Goal: Entertainment & Leisure: Consume media (video, audio)

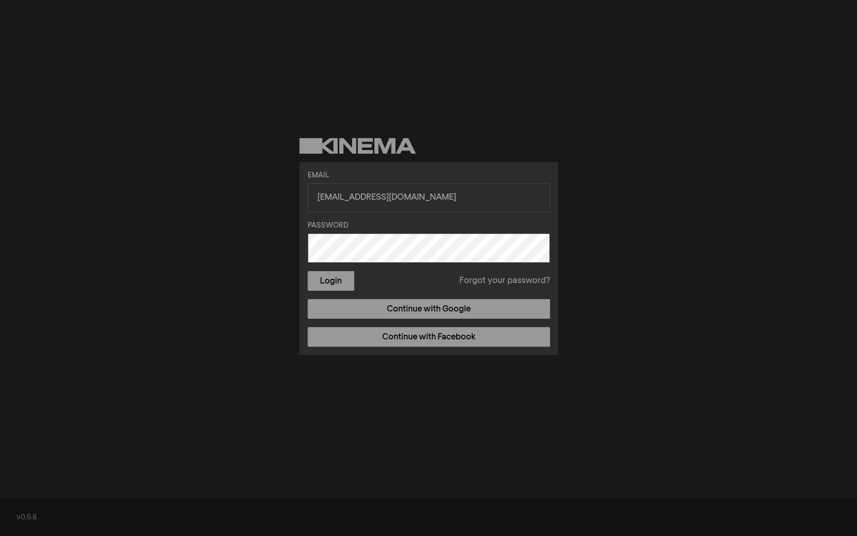
click at [438, 220] on form "Email [EMAIL_ADDRESS][DOMAIN_NAME] Password Login Forgot your password?" at bounding box center [428, 230] width 242 height 121
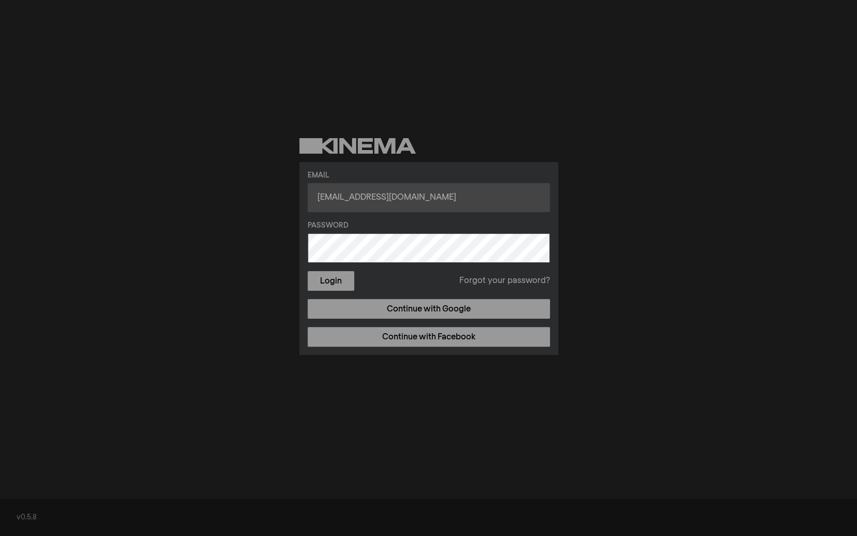
click at [436, 191] on input "[EMAIL_ADDRESS][DOMAIN_NAME]" at bounding box center [428, 197] width 242 height 29
type input "[EMAIL_ADDRESS][DOMAIN_NAME]"
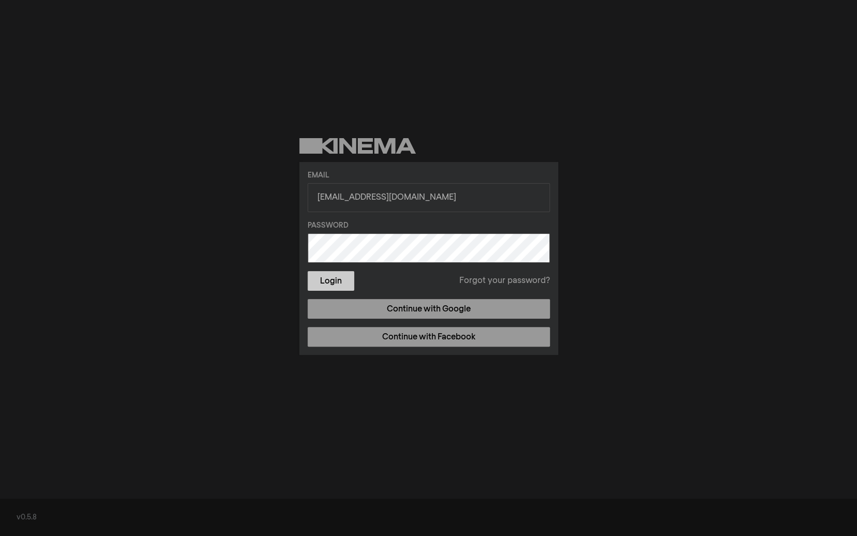
click at [340, 284] on button "Login" at bounding box center [330, 281] width 47 height 20
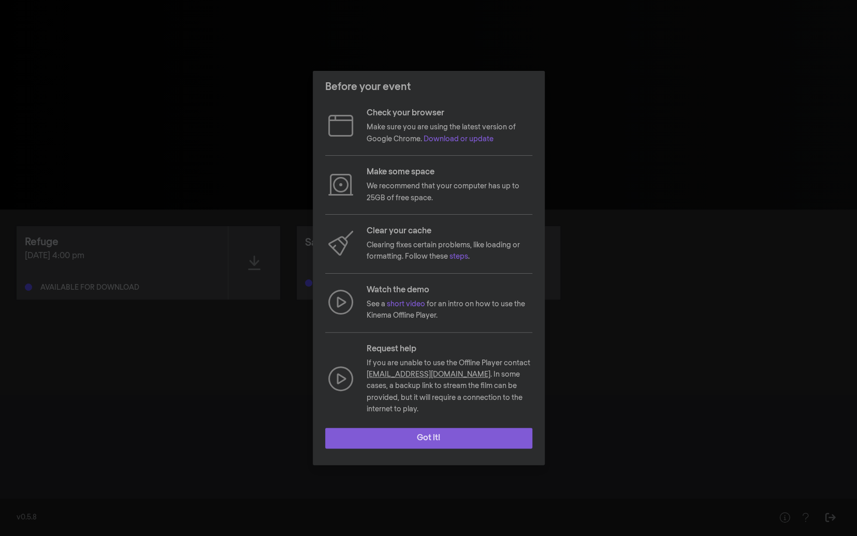
click at [412, 436] on button "Got it!" at bounding box center [428, 438] width 207 height 21
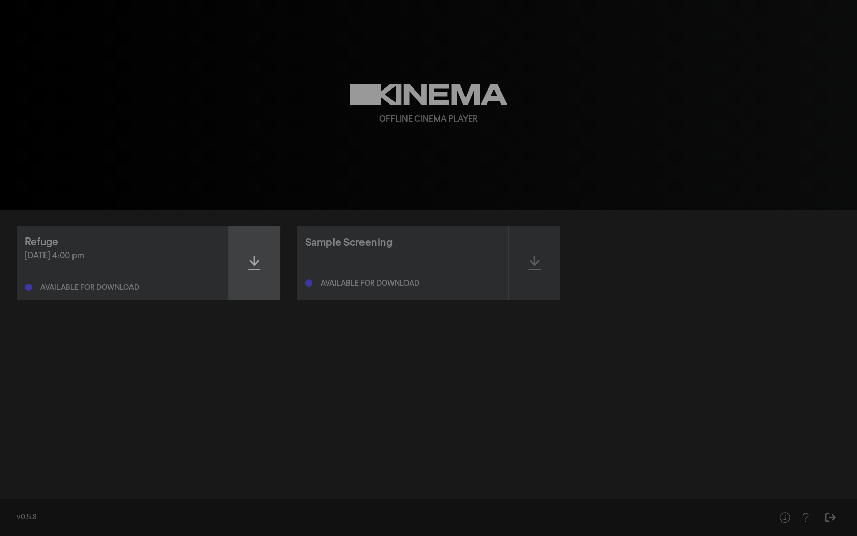
click at [264, 258] on div at bounding box center [254, 263] width 52 height 74
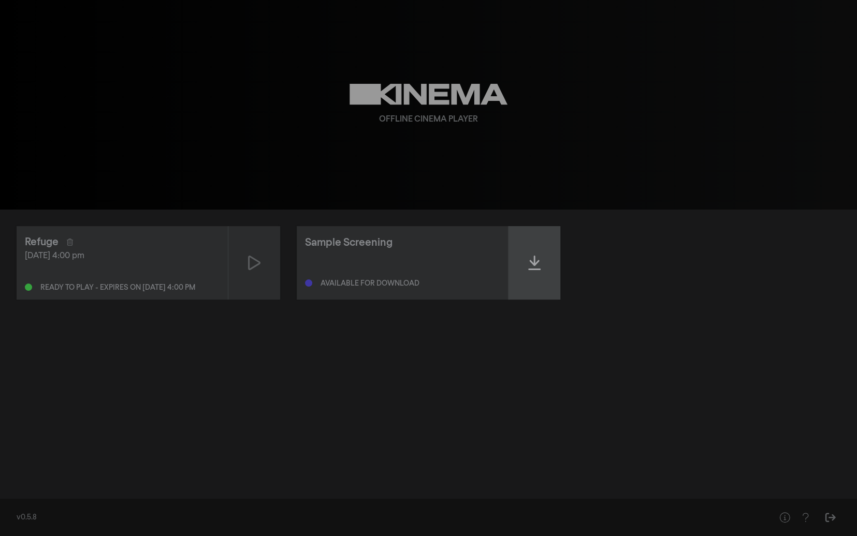
click at [536, 268] on icon at bounding box center [534, 263] width 12 height 17
drag, startPoint x: 228, startPoint y: 305, endPoint x: 236, endPoint y: 306, distance: 8.3
click at [232, 306] on div "Refuge [DATE] 4:00 pm Ready to play - expires on [DATE] 4:00 pm Sample Screenin…" at bounding box center [428, 351] width 857 height 282
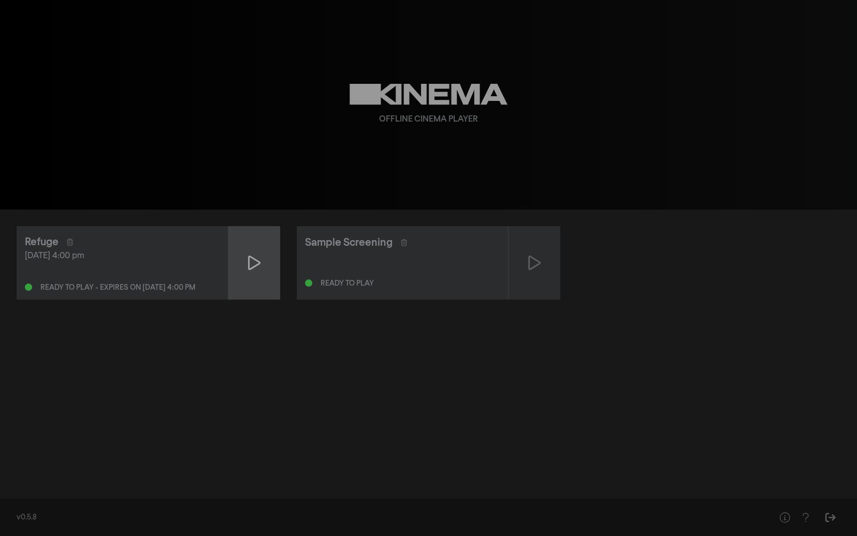
click at [259, 252] on div at bounding box center [254, 263] width 52 height 74
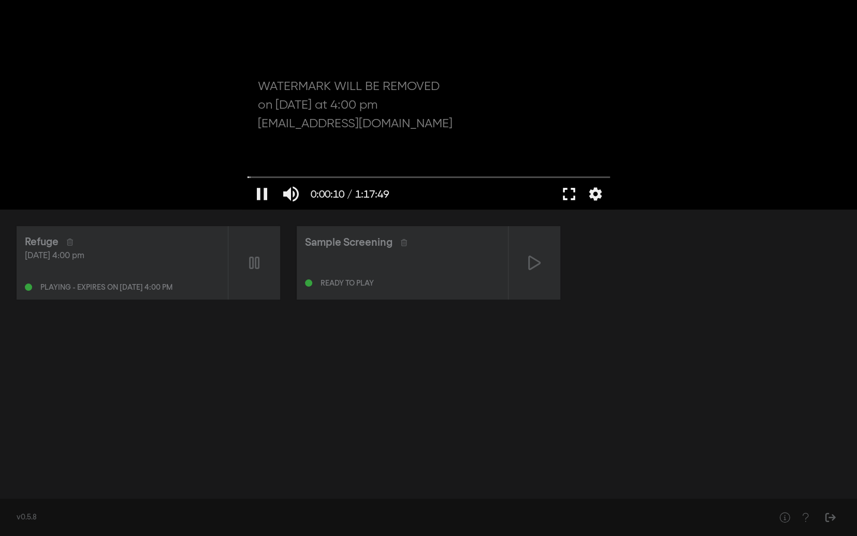
drag, startPoint x: 568, startPoint y: 192, endPoint x: 815, endPoint y: 323, distance: 279.3
click at [570, 190] on button "fullscreen" at bounding box center [568, 194] width 29 height 31
click at [822, 450] on div "Refuge [DATE] 4:00 pm Playing - expires on [DATE] 4:00 pm Sample Screening Read…" at bounding box center [428, 351] width 857 height 282
drag, startPoint x: 829, startPoint y: 517, endPoint x: 815, endPoint y: 477, distance: 41.7
click at [795, 441] on div "Refuge [DATE] 4:00 pm Playing - expires on [DATE] 4:00 pm Sample Screening Read…" at bounding box center [428, 351] width 857 height 282
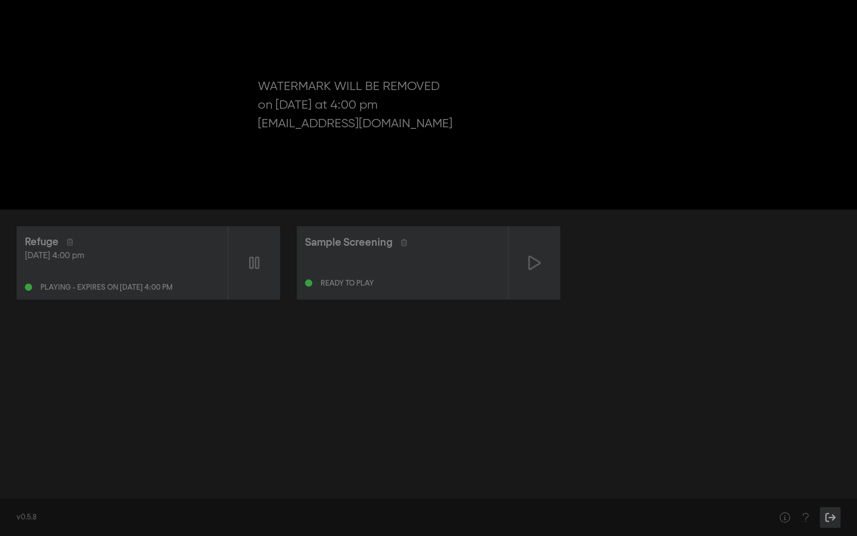
click at [825, 522] on icon "Sign Out" at bounding box center [830, 517] width 13 height 10
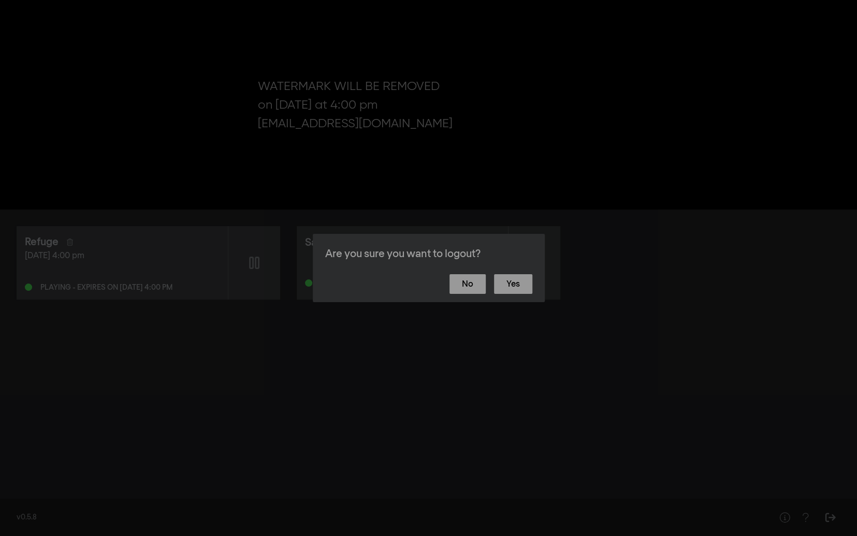
click at [471, 295] on footer "No Yes" at bounding box center [429, 284] width 232 height 36
click at [474, 280] on button "No" at bounding box center [467, 284] width 36 height 20
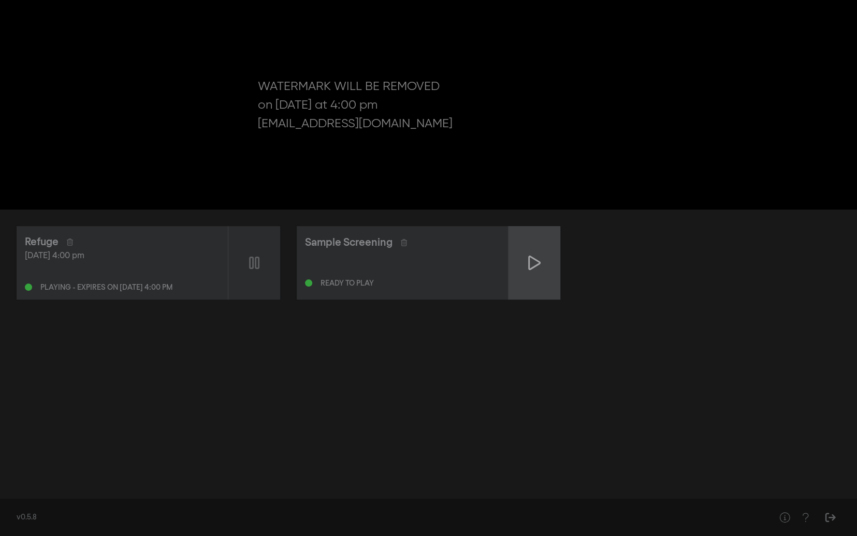
click at [537, 268] on icon at bounding box center [534, 263] width 12 height 17
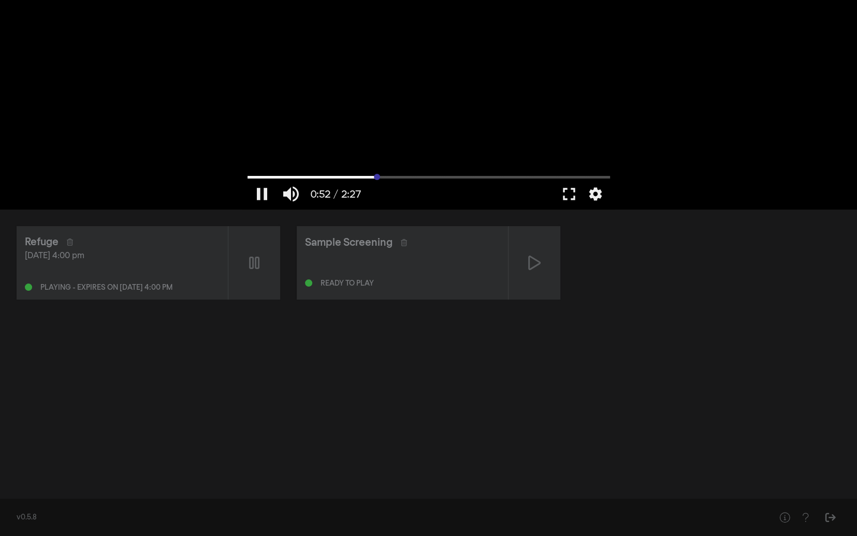
click at [376, 175] on input "Seek" at bounding box center [428, 177] width 362 height 6
click at [446, 175] on input "Seek" at bounding box center [428, 177] width 362 height 6
click at [554, 175] on input "Seek" at bounding box center [428, 177] width 362 height 6
click at [266, 174] on input "Seek" at bounding box center [428, 177] width 362 height 6
click at [433, 108] on div at bounding box center [428, 105] width 373 height 210
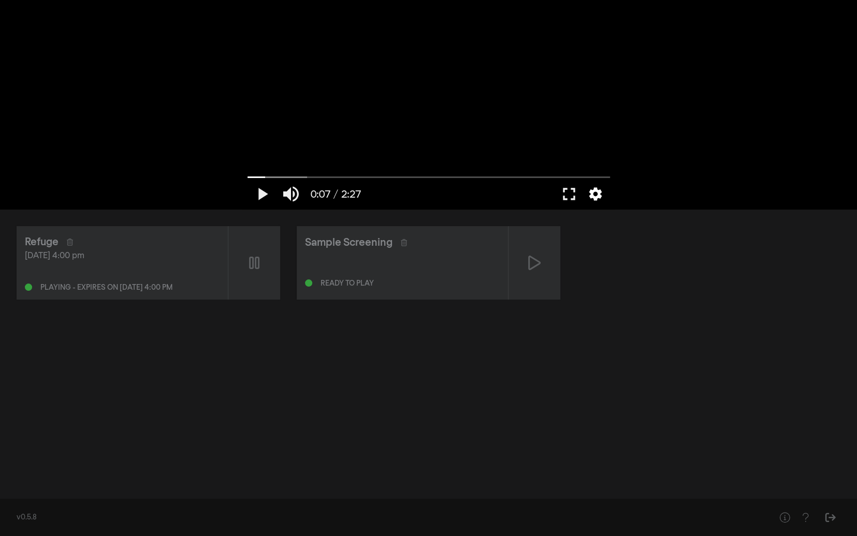
click at [601, 196] on button "settings" at bounding box center [595, 194] width 24 height 31
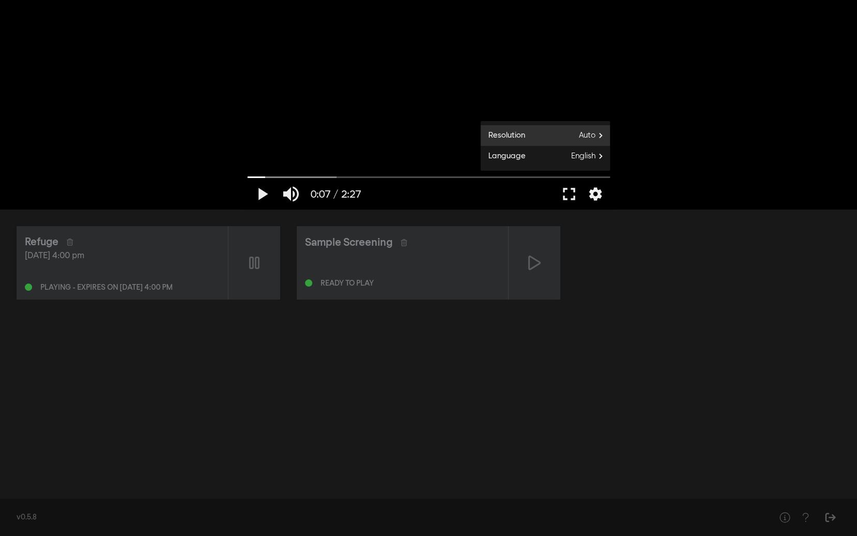
click at [582, 137] on span "Auto" at bounding box center [594, 136] width 31 height 16
click at [553, 137] on button "1080p" at bounding box center [544, 144] width 129 height 16
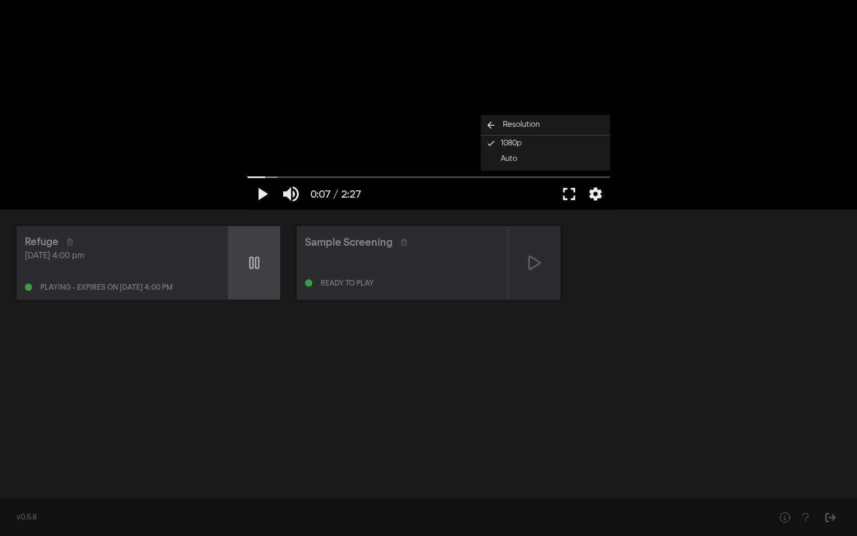
click at [245, 259] on div at bounding box center [254, 263] width 52 height 74
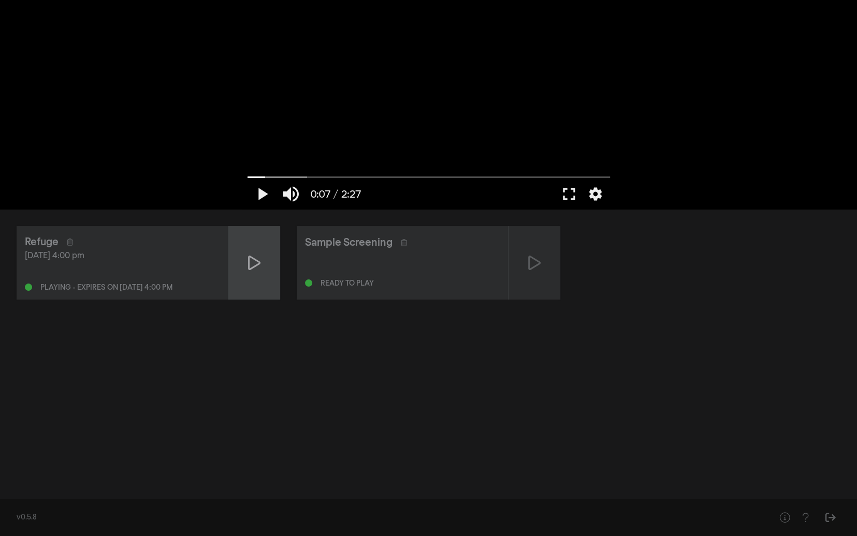
click at [258, 283] on div at bounding box center [254, 263] width 52 height 74
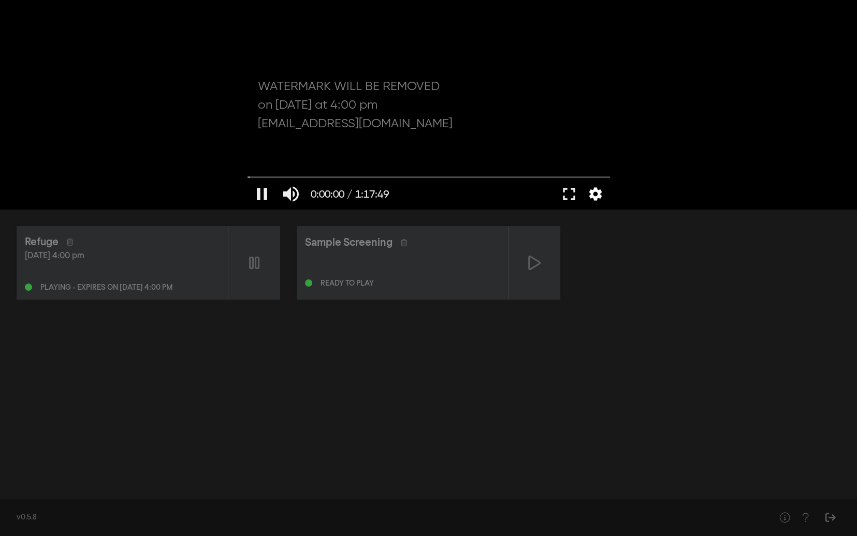
click at [593, 196] on button "settings" at bounding box center [595, 194] width 24 height 31
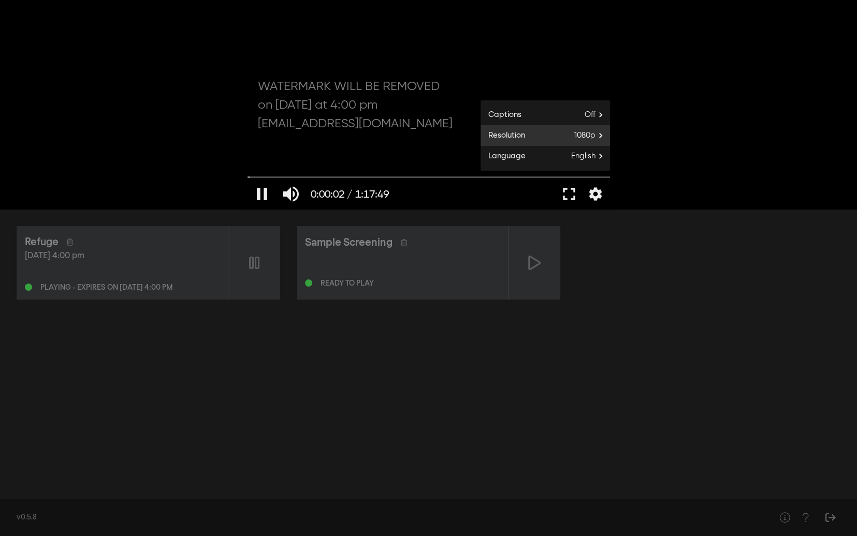
click at [574, 131] on span "1080p" at bounding box center [592, 136] width 36 height 16
click at [545, 146] on button "1080p done" at bounding box center [544, 144] width 129 height 16
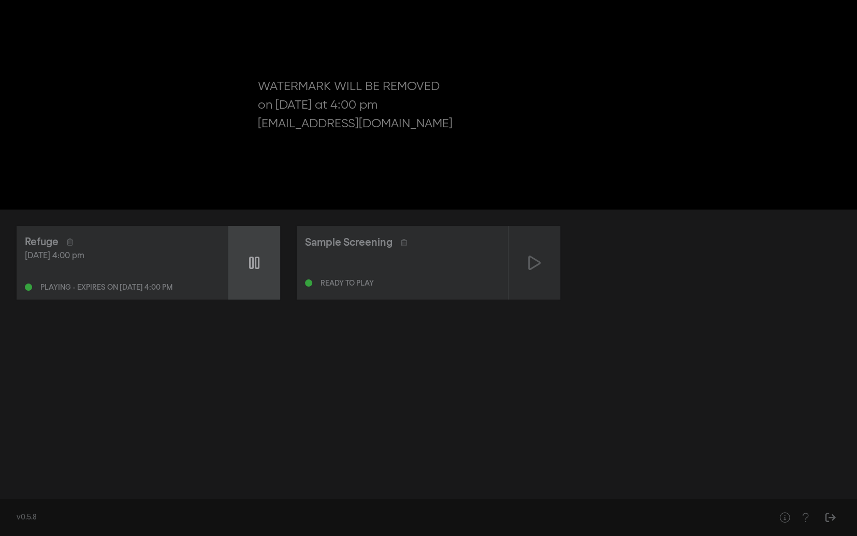
click at [235, 256] on div at bounding box center [254, 263] width 52 height 74
type input "3.866804"
